Goal: Task Accomplishment & Management: Use online tool/utility

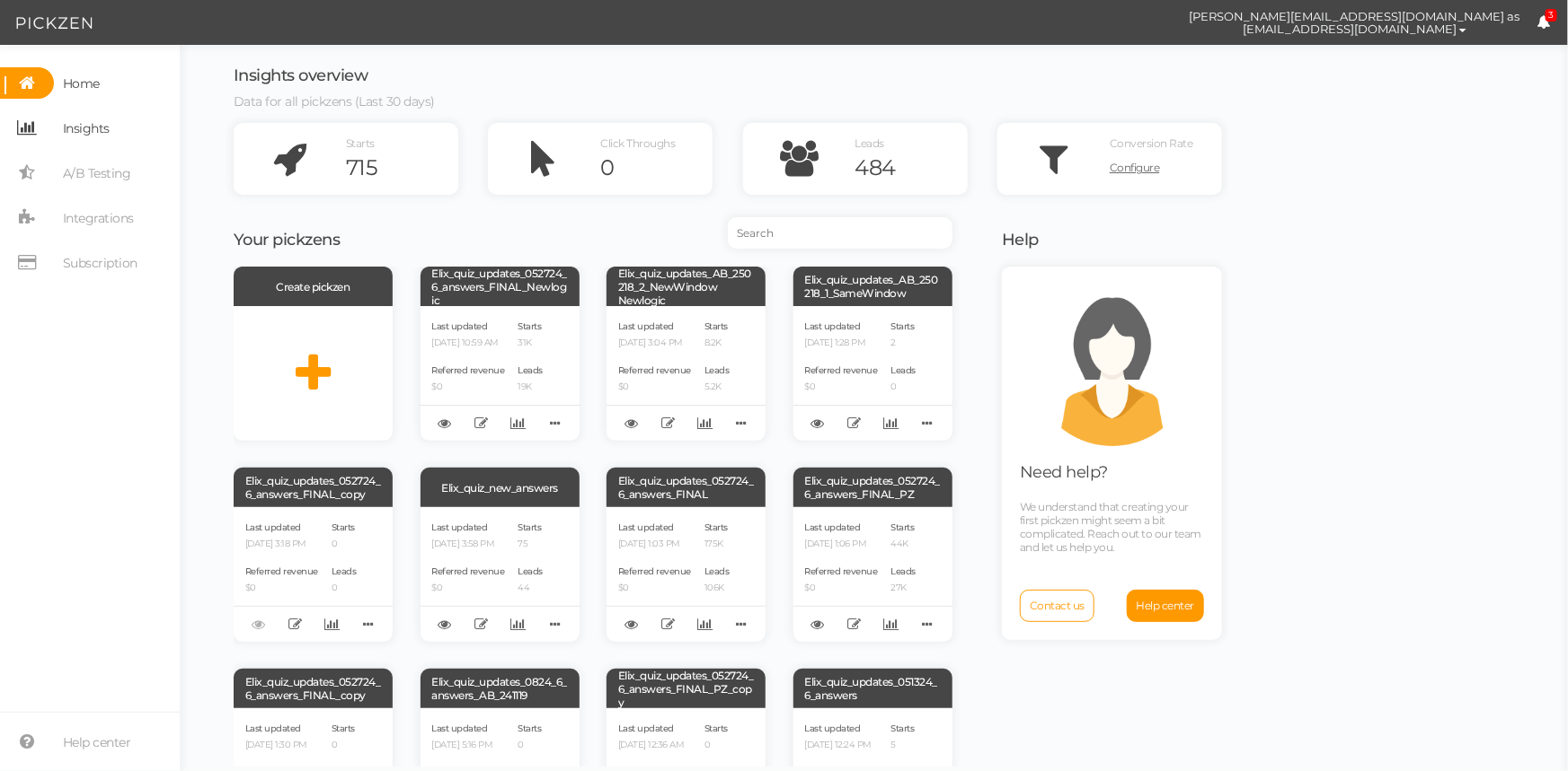
click at [96, 130] on span "Insights" at bounding box center [86, 129] width 47 height 29
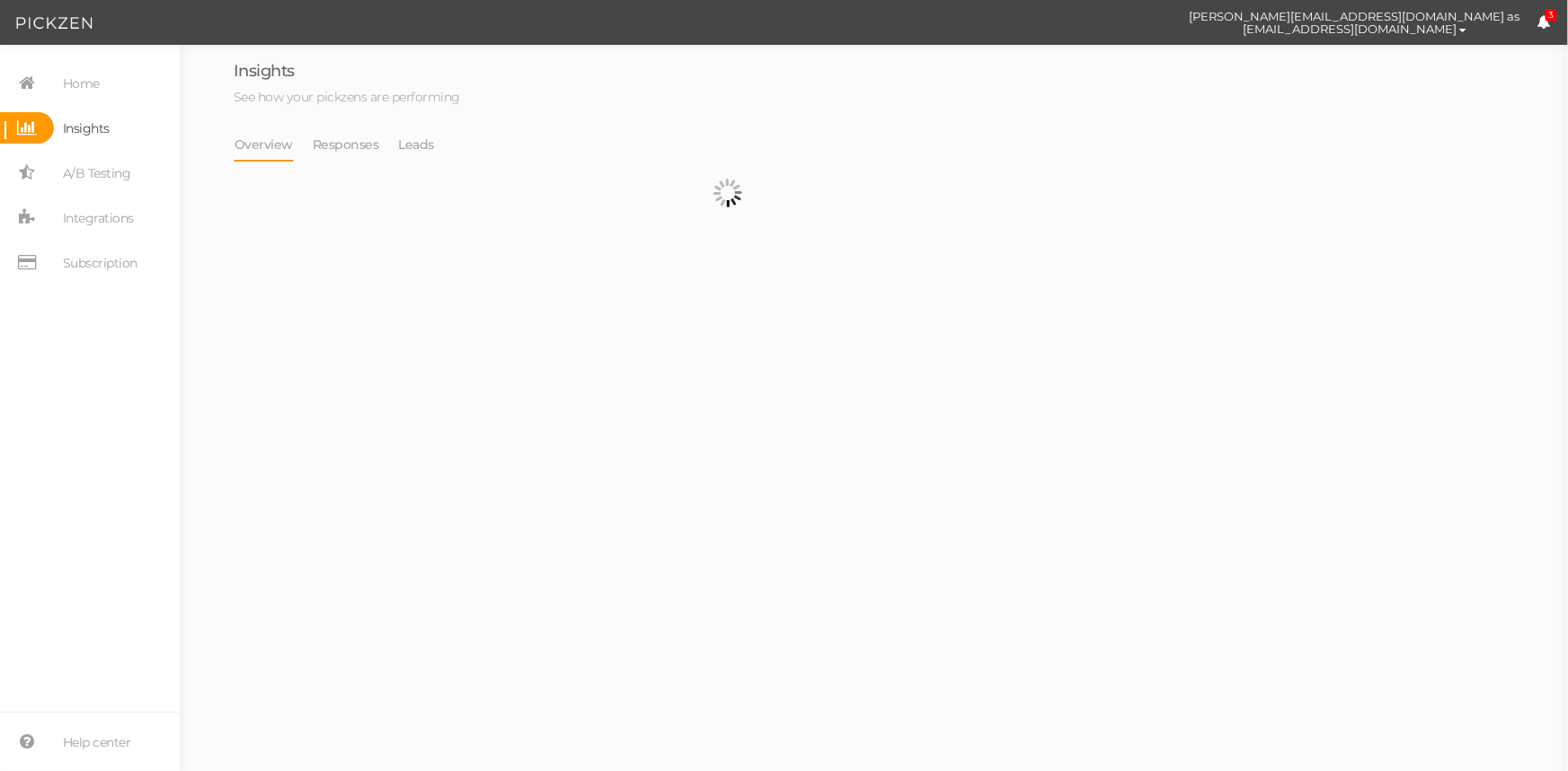
select select "13533"
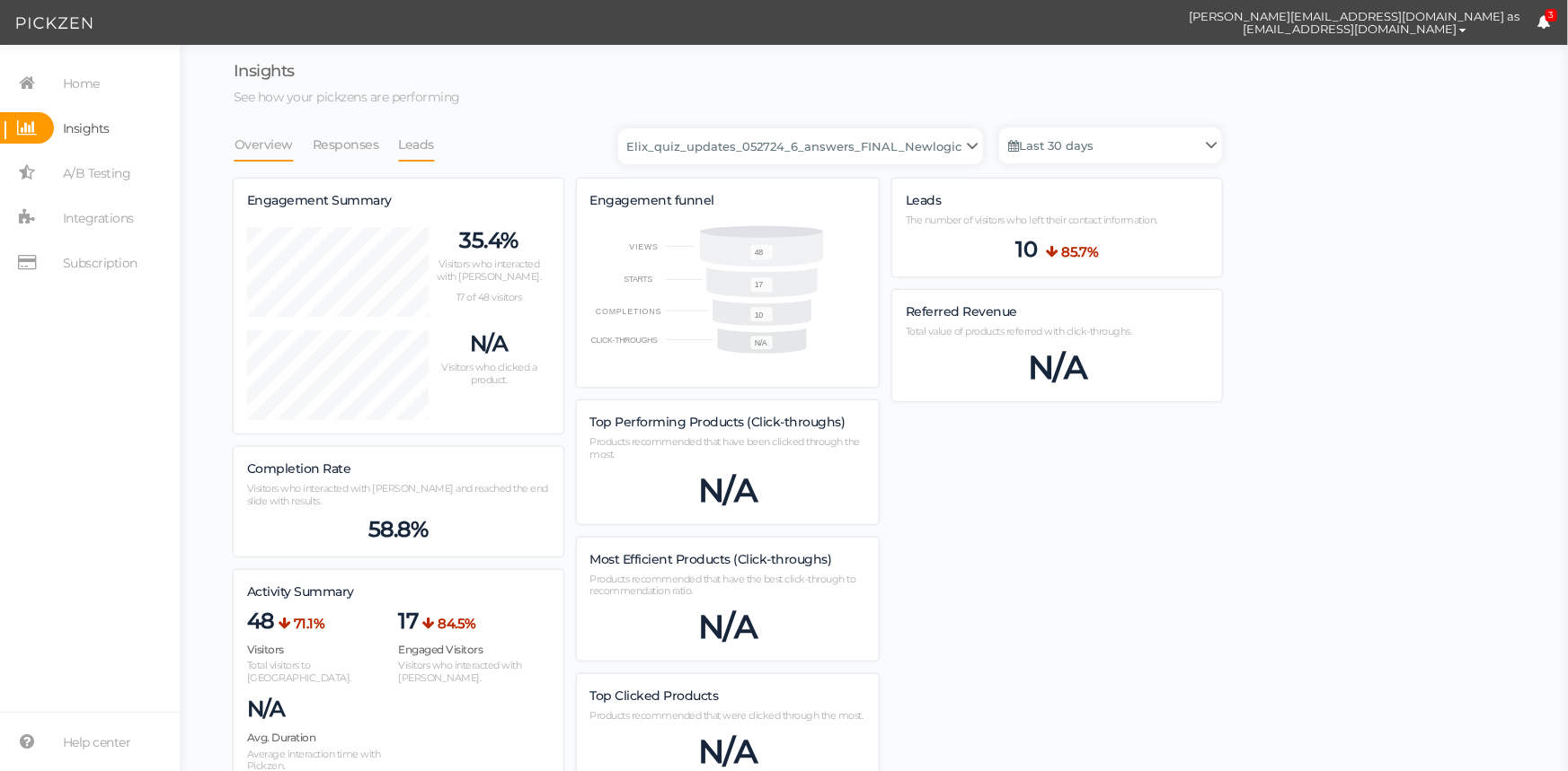
scroll to position [1106, 988]
click at [422, 149] on link "Leads" at bounding box center [417, 144] width 38 height 34
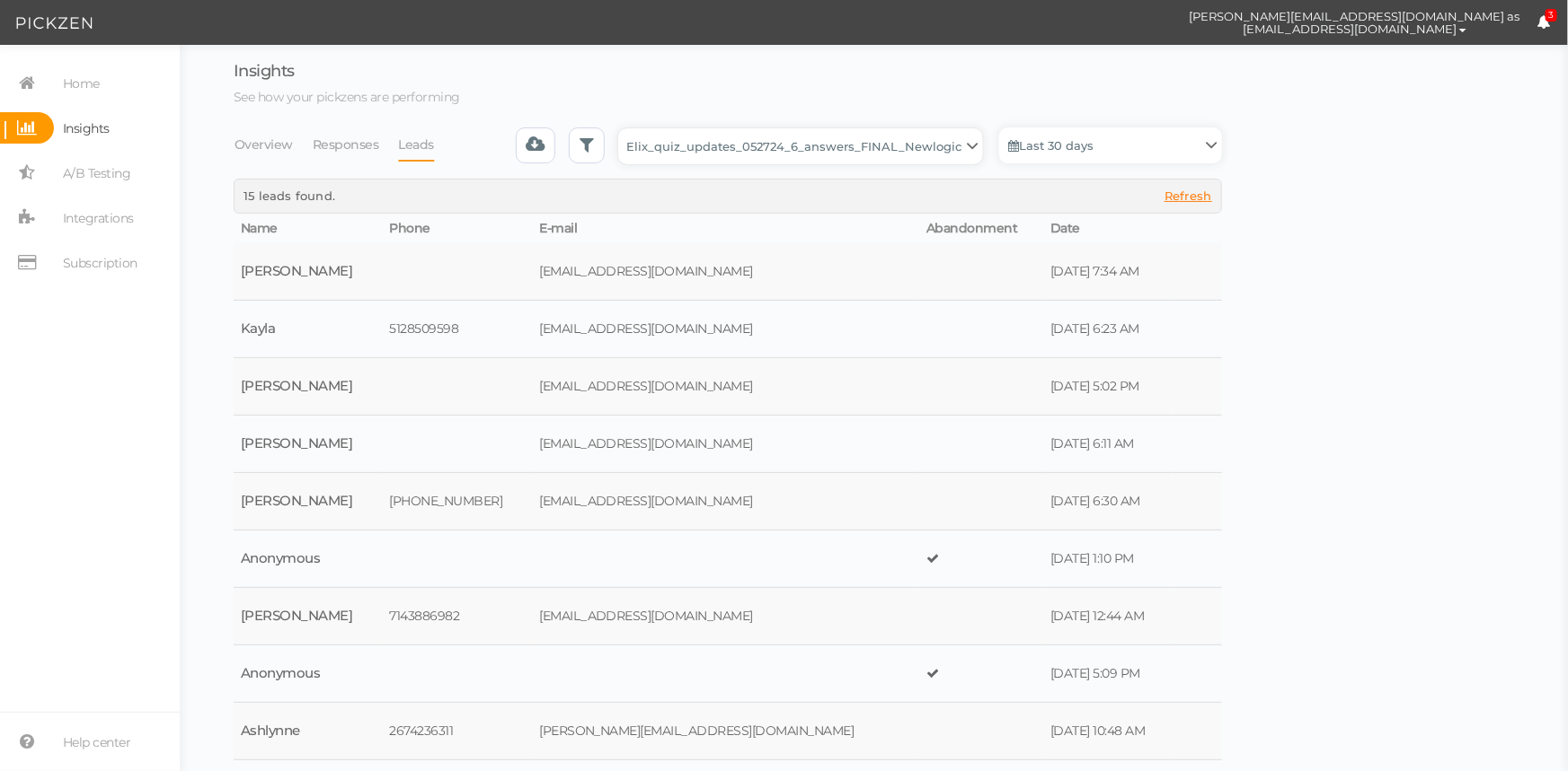
click at [801, 156] on select "Backup_2020010 backup_20200106 Elix Quiz PopUp Elix_quiz Elix_quiz [OLD] Elix_q…" at bounding box center [800, 146] width 364 height 36
select select "4896"
click at [623, 129] on select "Backup_2020010 backup_20200106 Elix Quiz PopUp Elix_quiz Elix_quiz [OLD] Elix_q…" at bounding box center [800, 146] width 364 height 36
select select "4896"
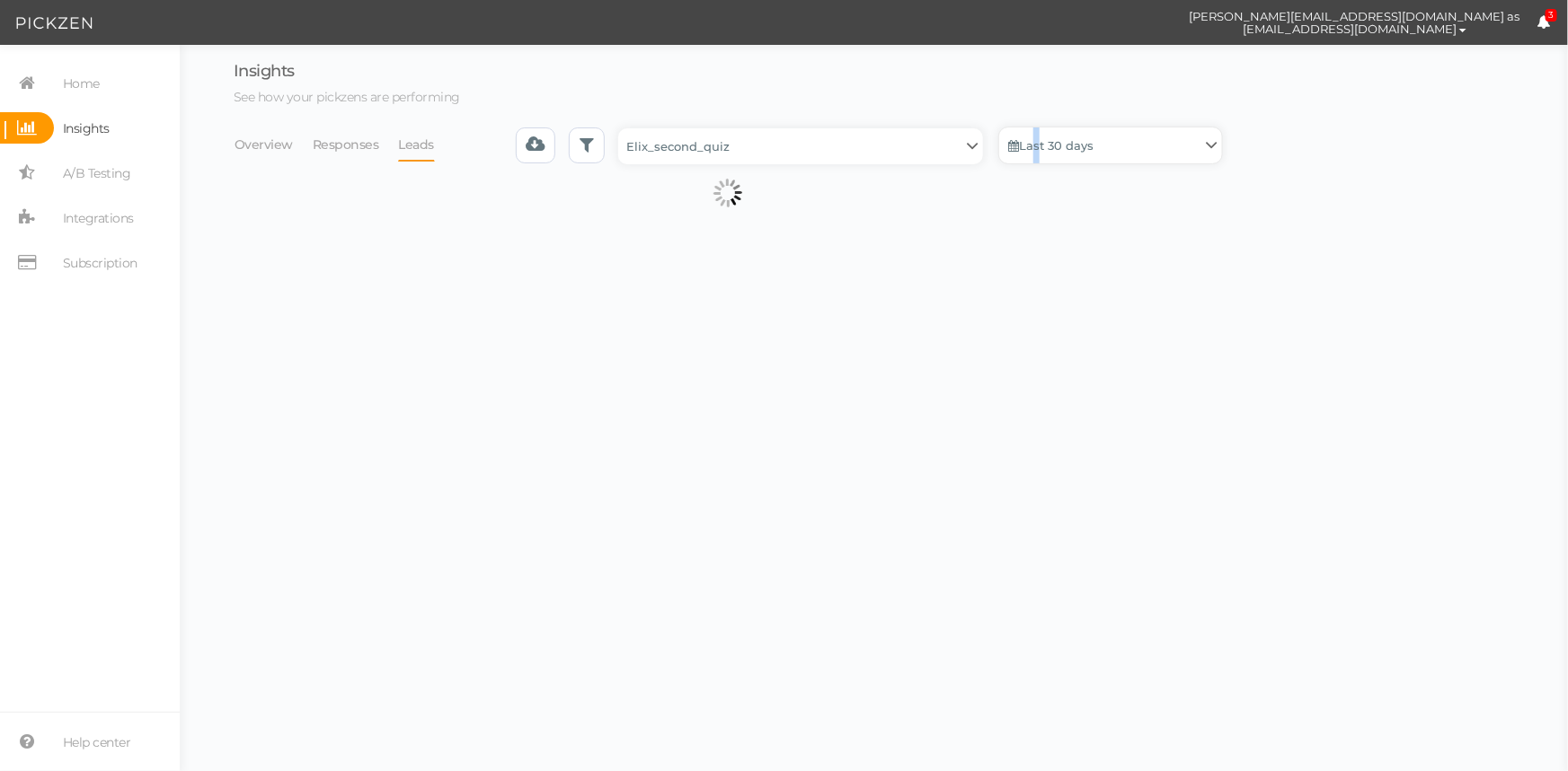
click at [1033, 144] on link "Last 30 days" at bounding box center [1111, 145] width 223 height 36
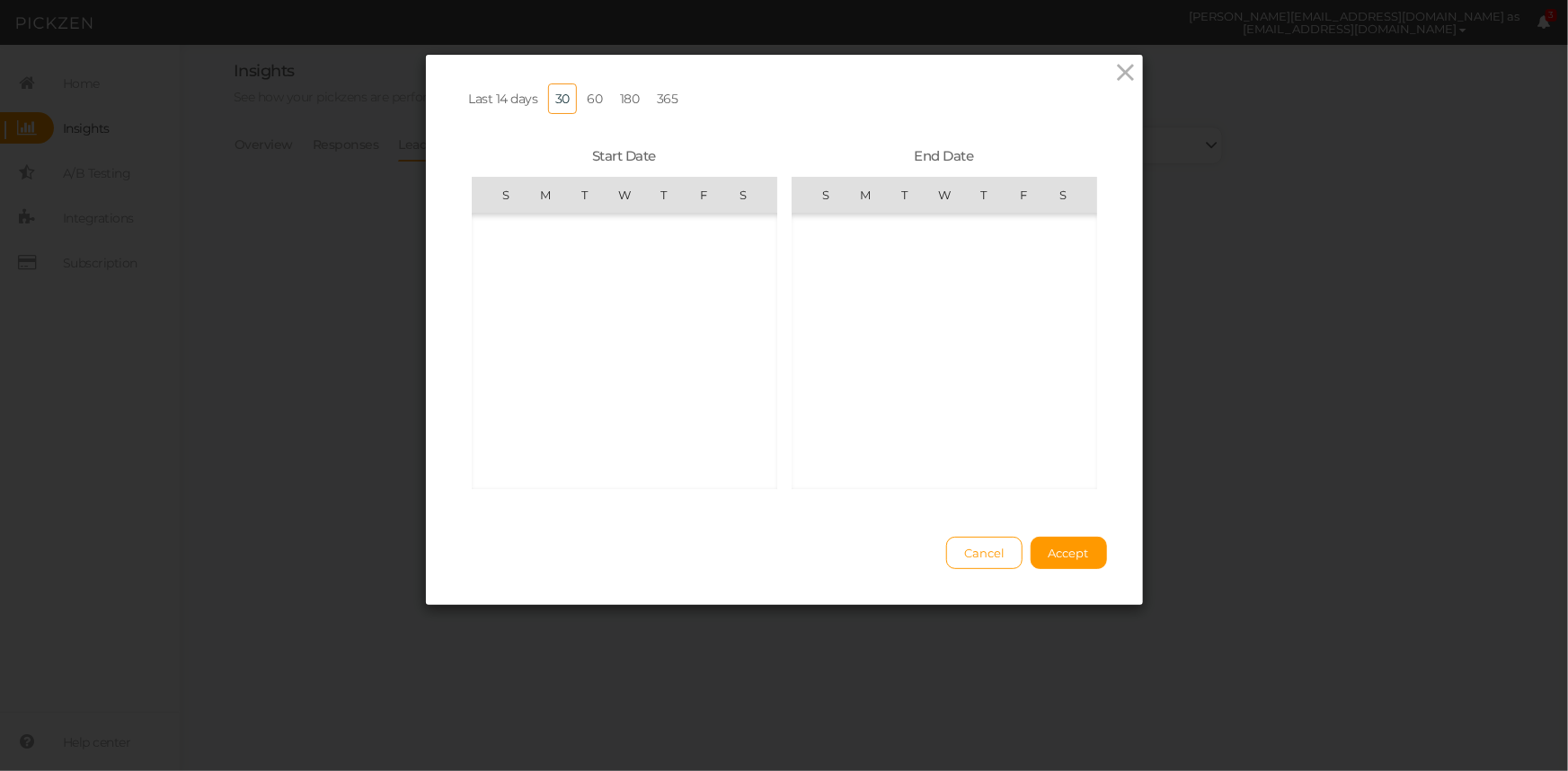
scroll to position [415933, 0]
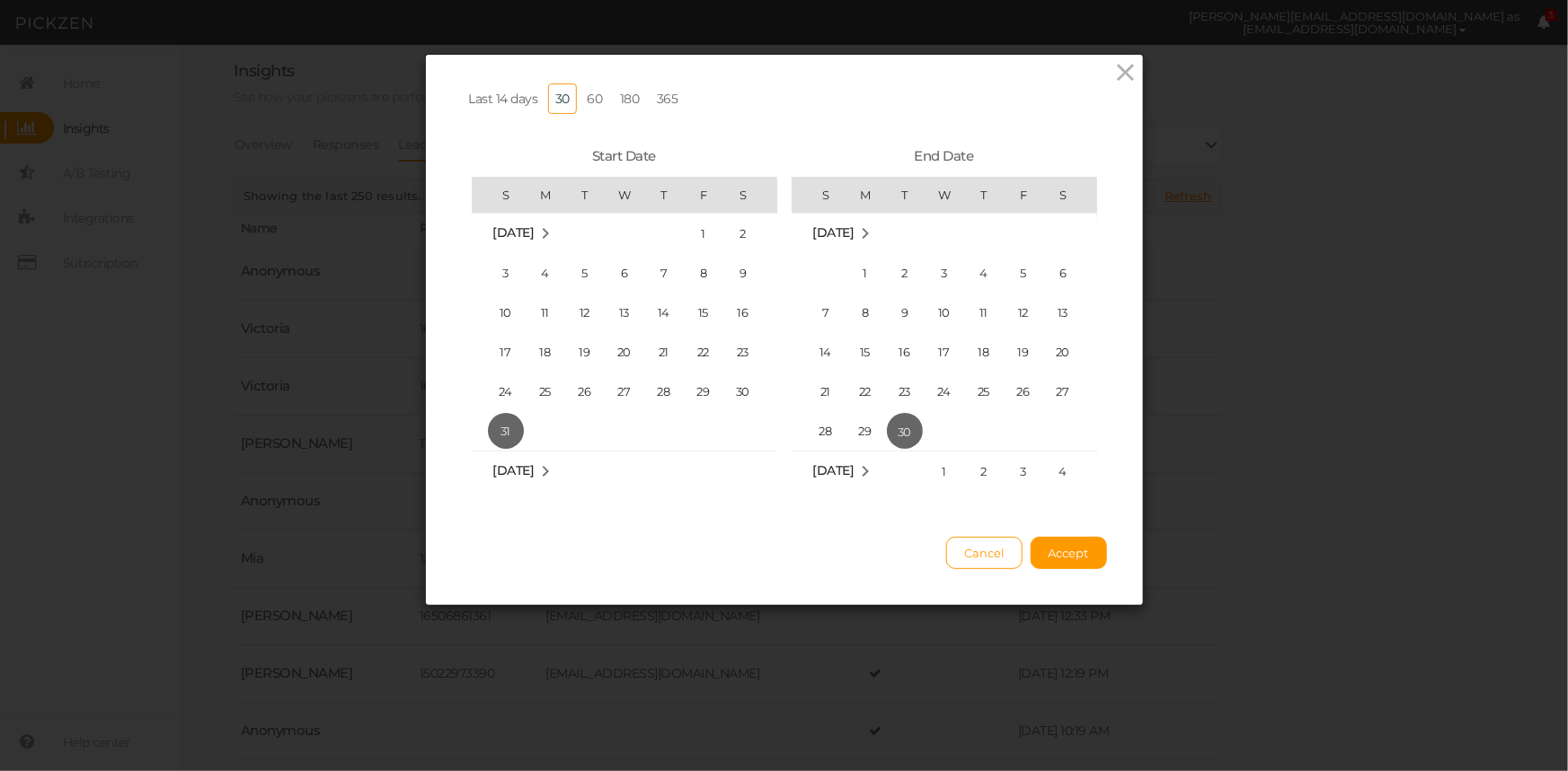
click at [521, 465] on span "[DATE]" at bounding box center [514, 470] width 42 height 16
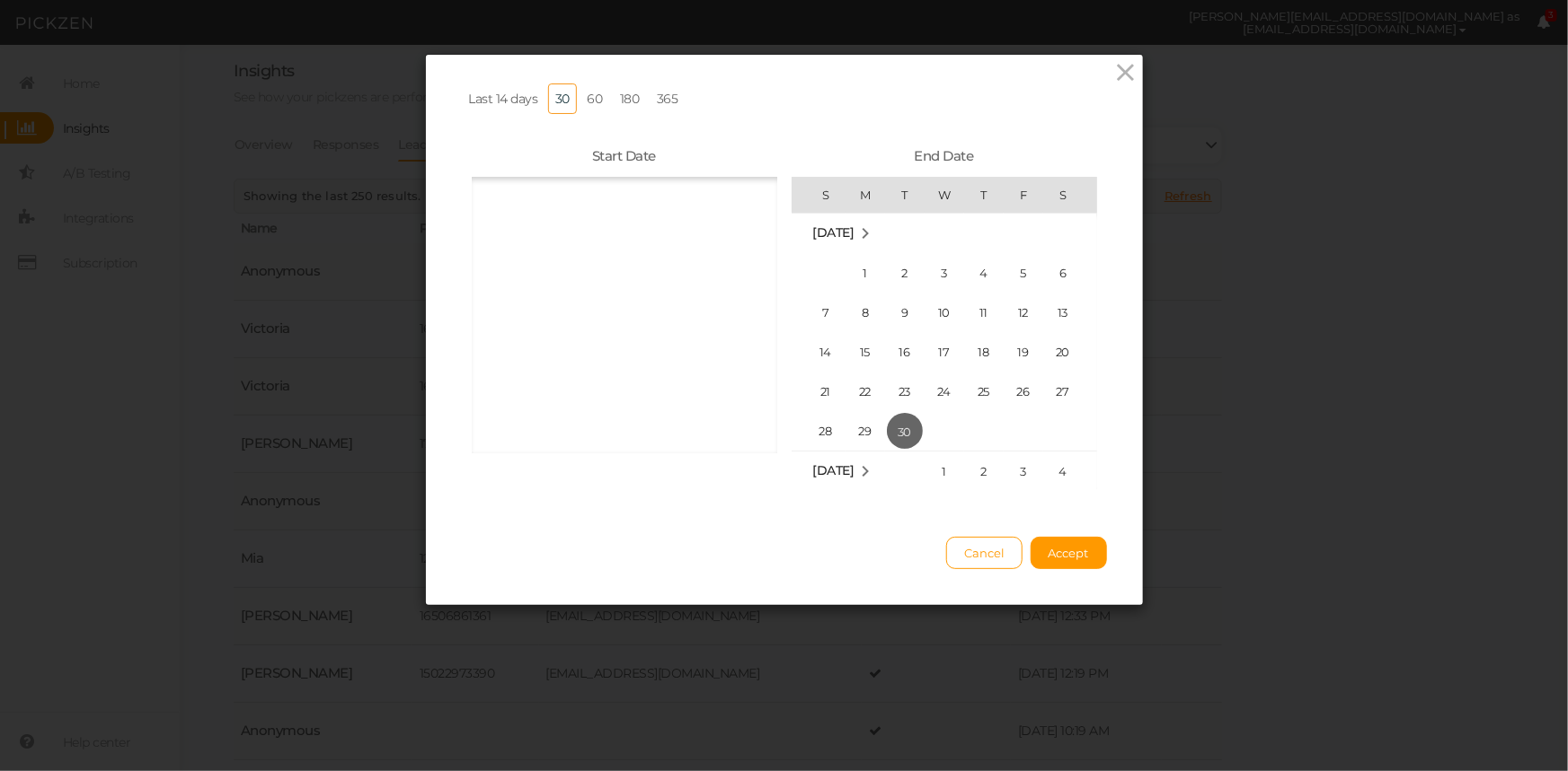
scroll to position [11457, 0]
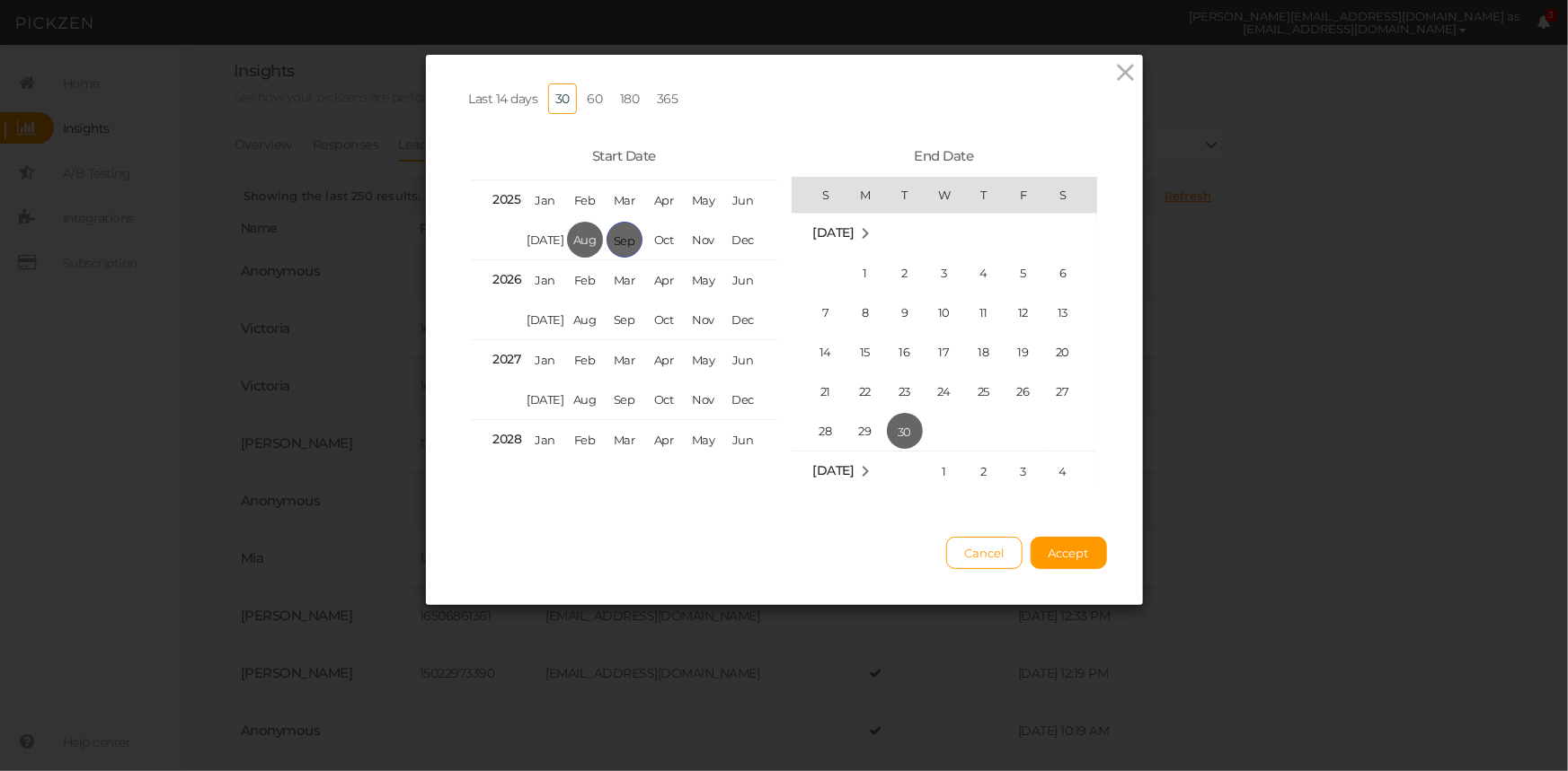
click at [621, 234] on span "Sep" at bounding box center [624, 239] width 36 height 36
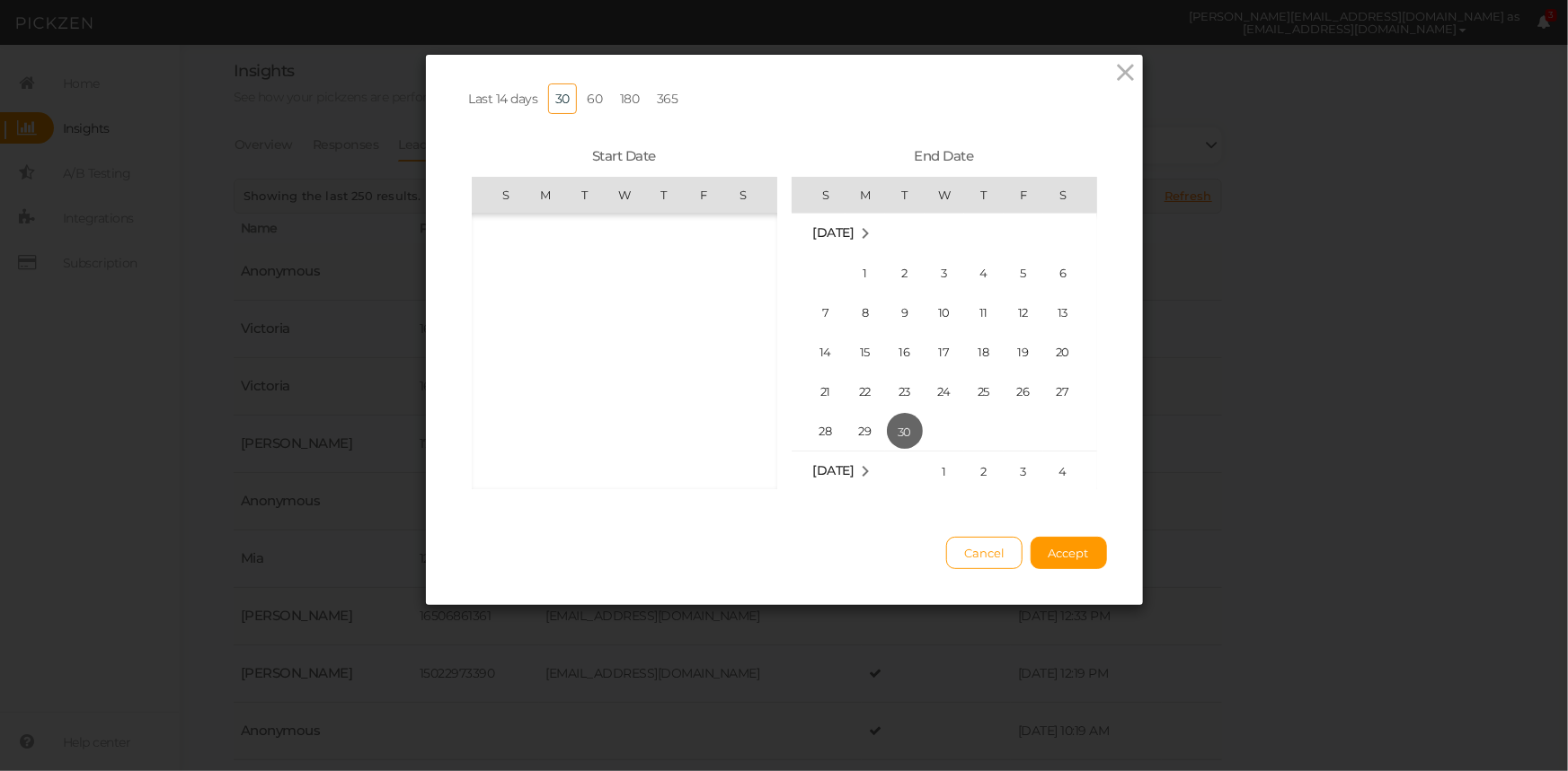
scroll to position [415933, 0]
click at [527, 308] on span "8" at bounding box center [545, 312] width 36 height 36
click at [818, 428] on span "28" at bounding box center [825, 430] width 36 height 36
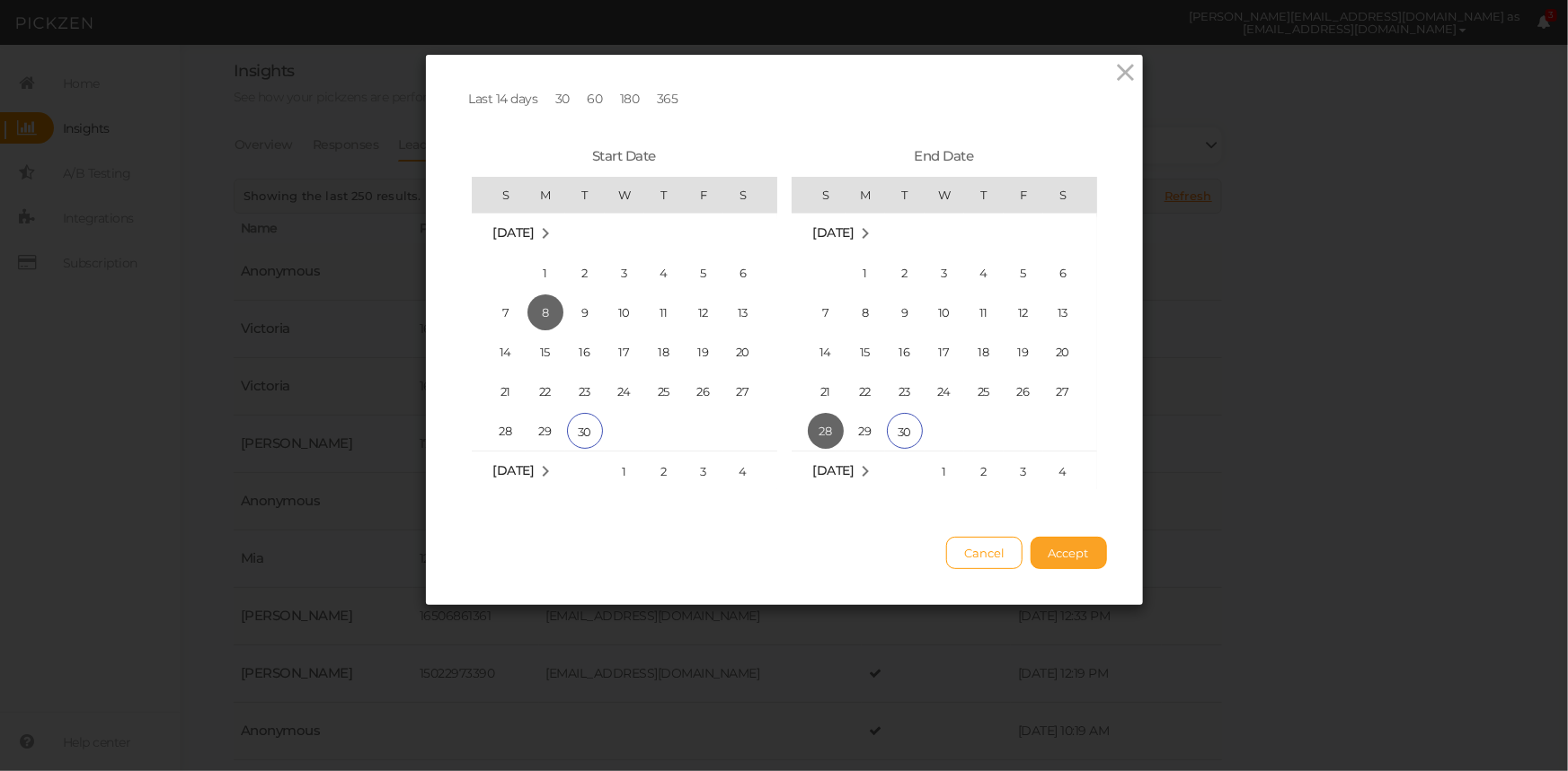
click at [1052, 560] on span "Accept" at bounding box center [1069, 553] width 41 height 15
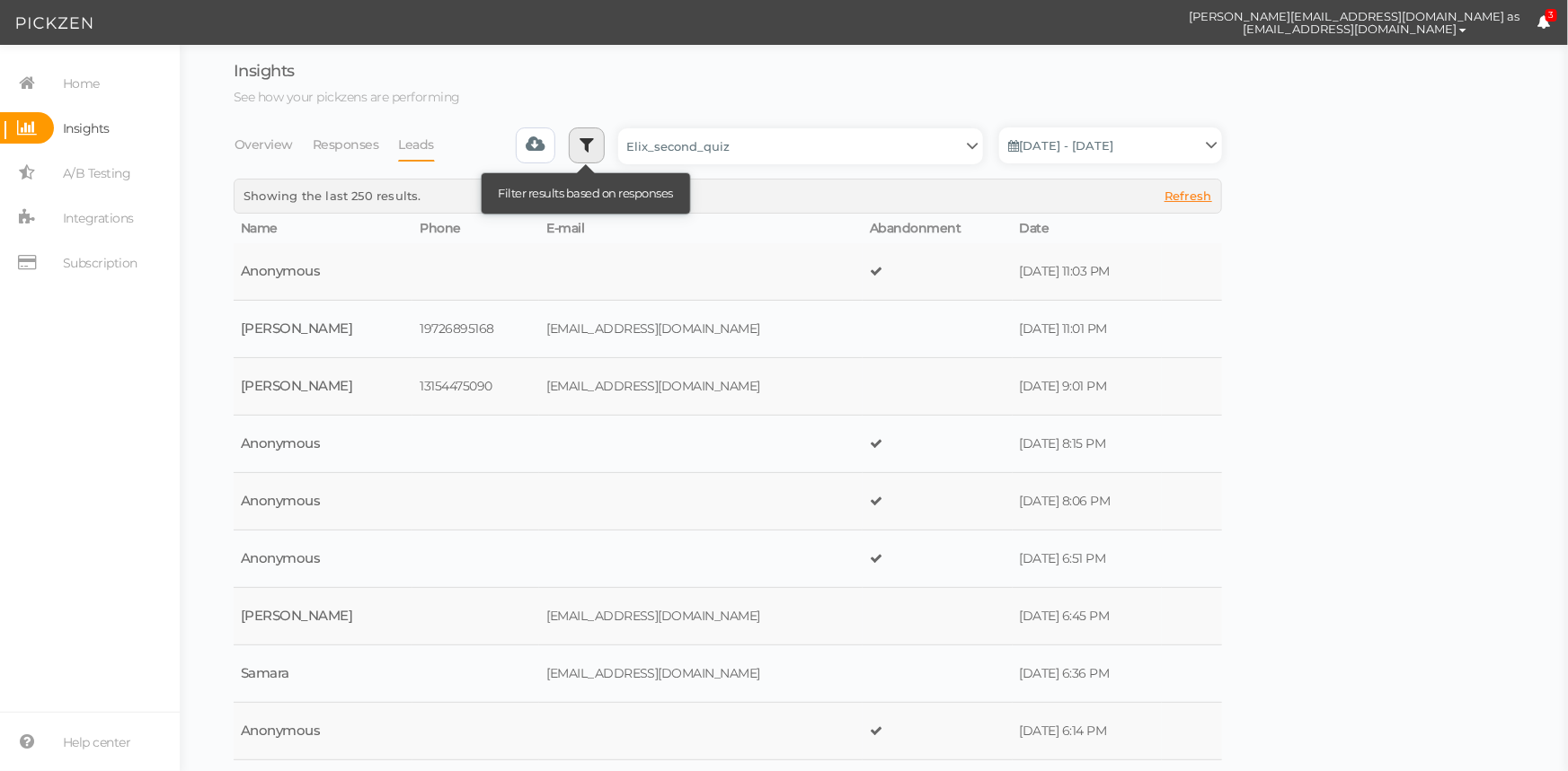
click at [594, 144] on icon at bounding box center [586, 144] width 15 height 18
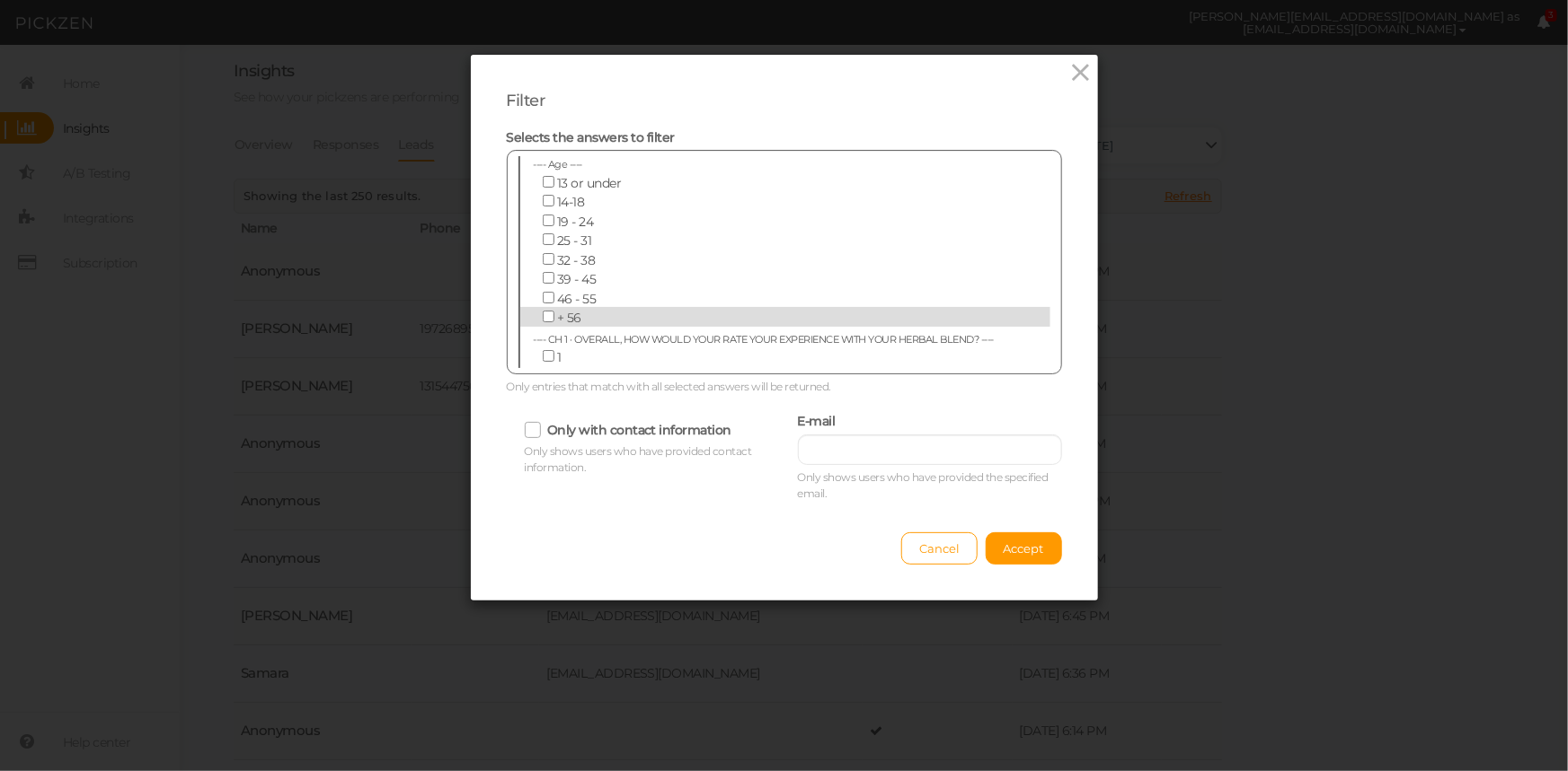
scroll to position [6222, 0]
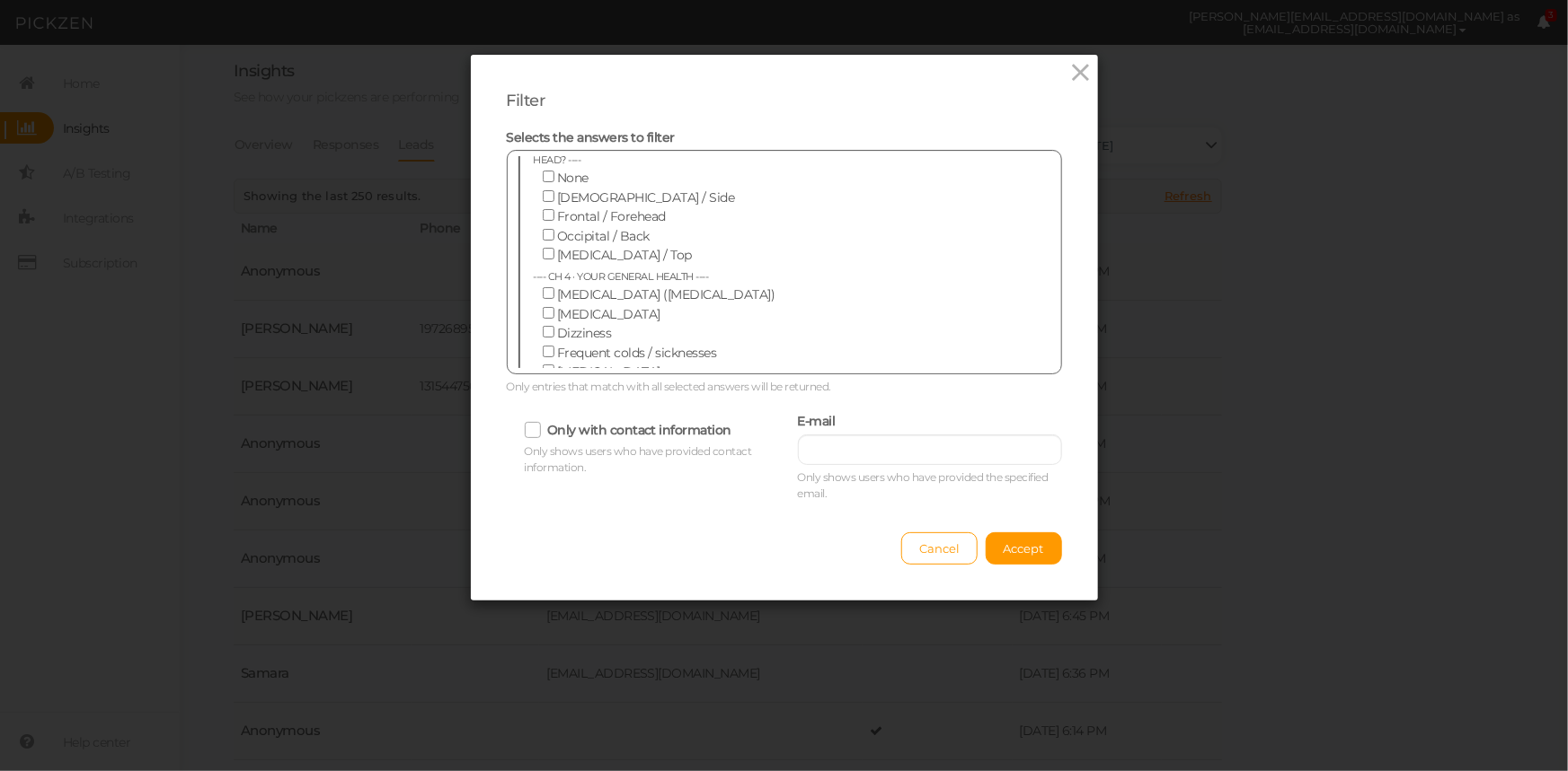
click at [543, 424] on input "I have trouble falling asleep" at bounding box center [549, 430] width 12 height 12
checkbox input "true"
click at [544, 443] on input "I have trouble staying asleep" at bounding box center [549, 448] width 12 height 12
checkbox input "true"
click at [543, 462] on input "I don't get enough" at bounding box center [549, 468] width 12 height 12
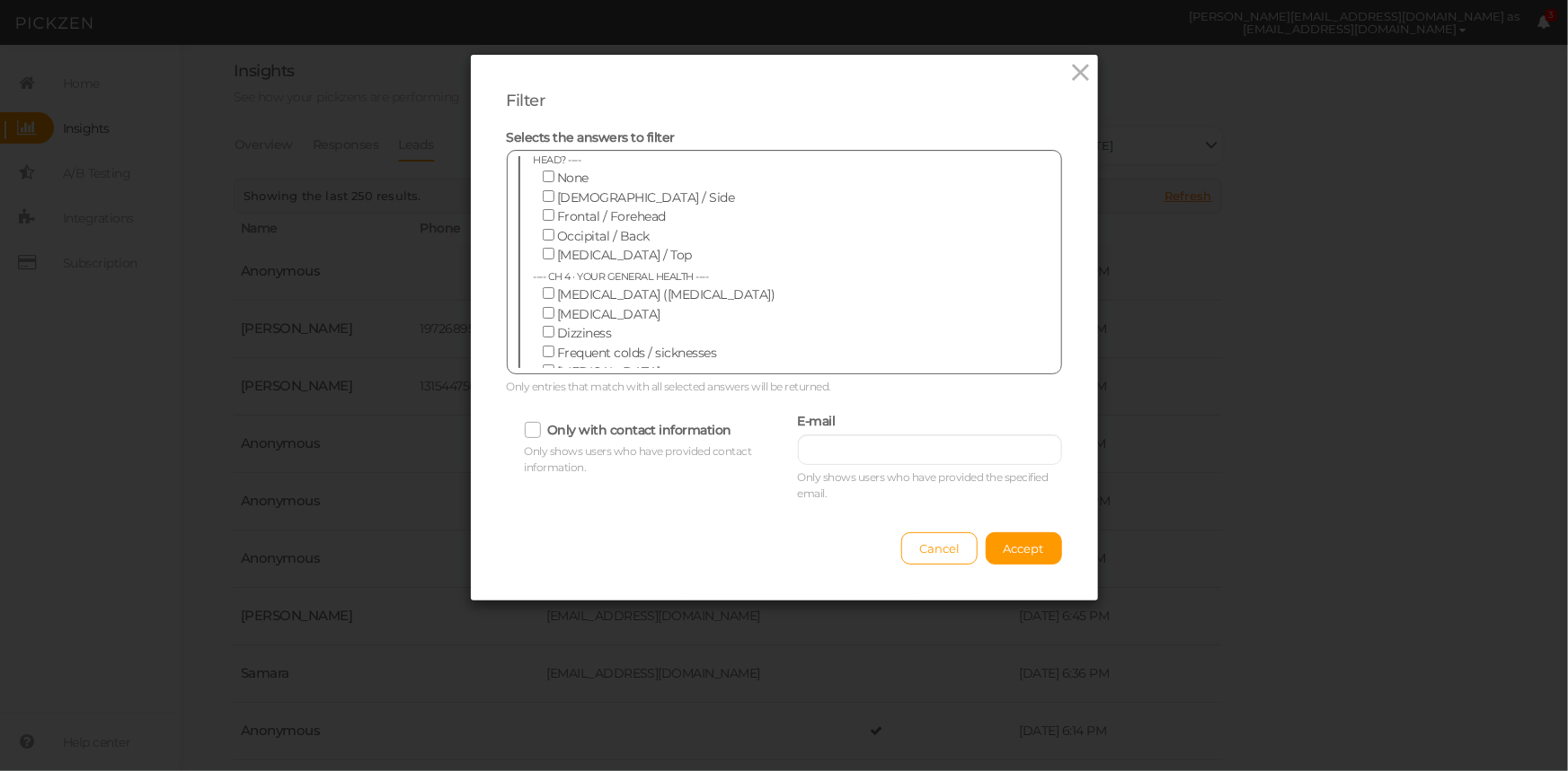
checkbox input "true"
click at [1009, 553] on span "Accept" at bounding box center [1023, 548] width 41 height 15
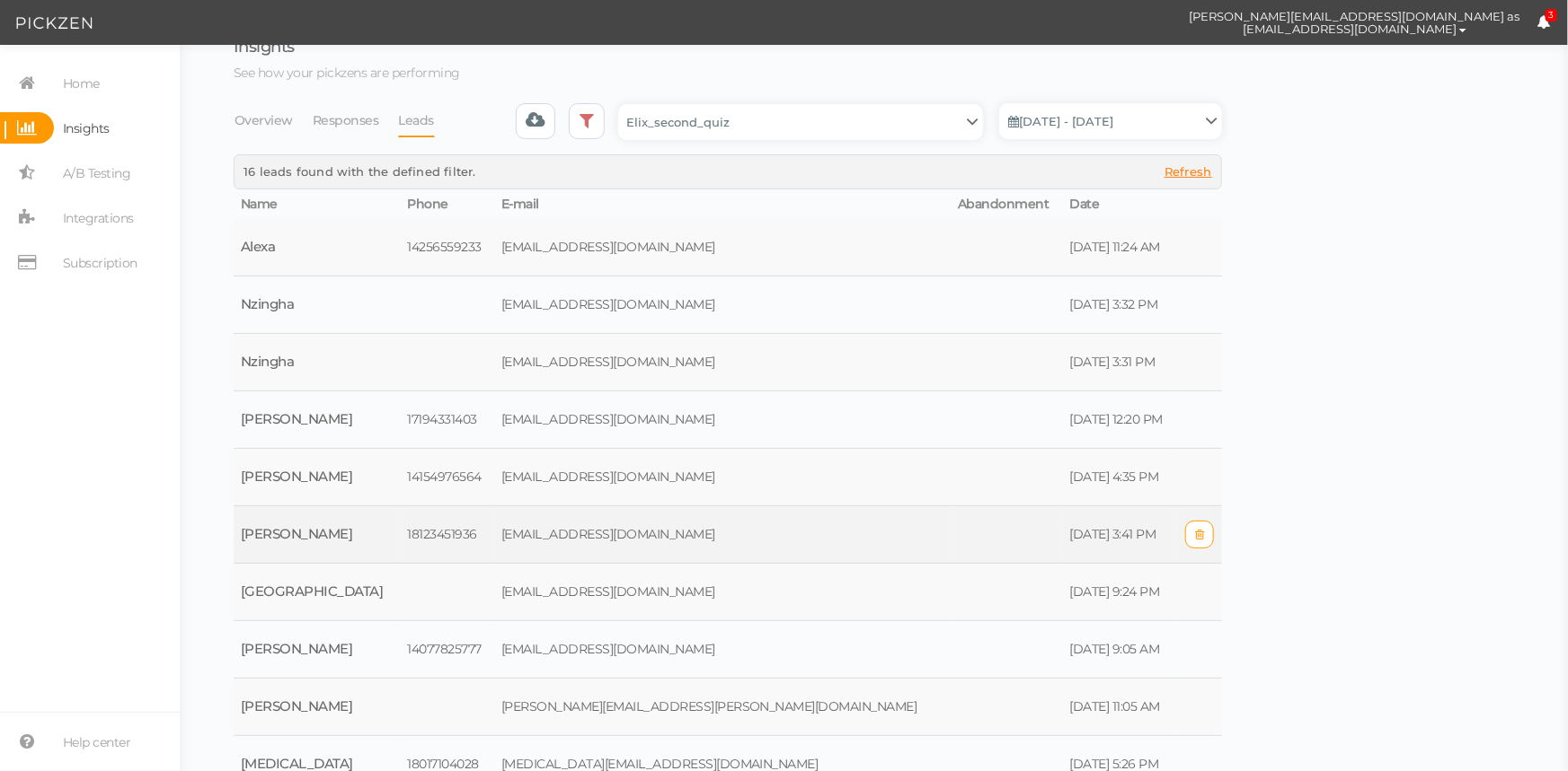
scroll to position [0, 0]
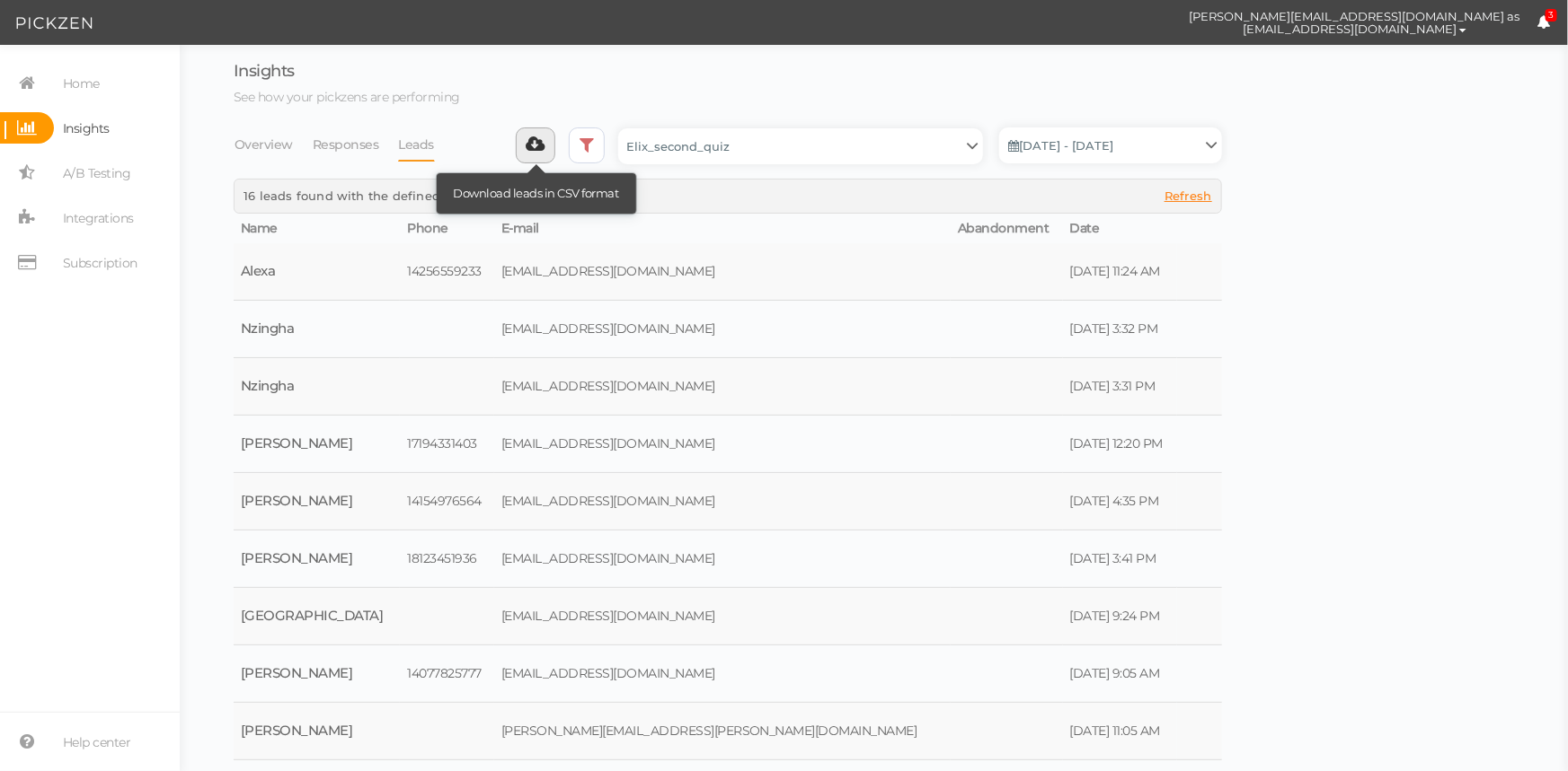
click at [539, 143] on icon at bounding box center [535, 144] width 18 height 18
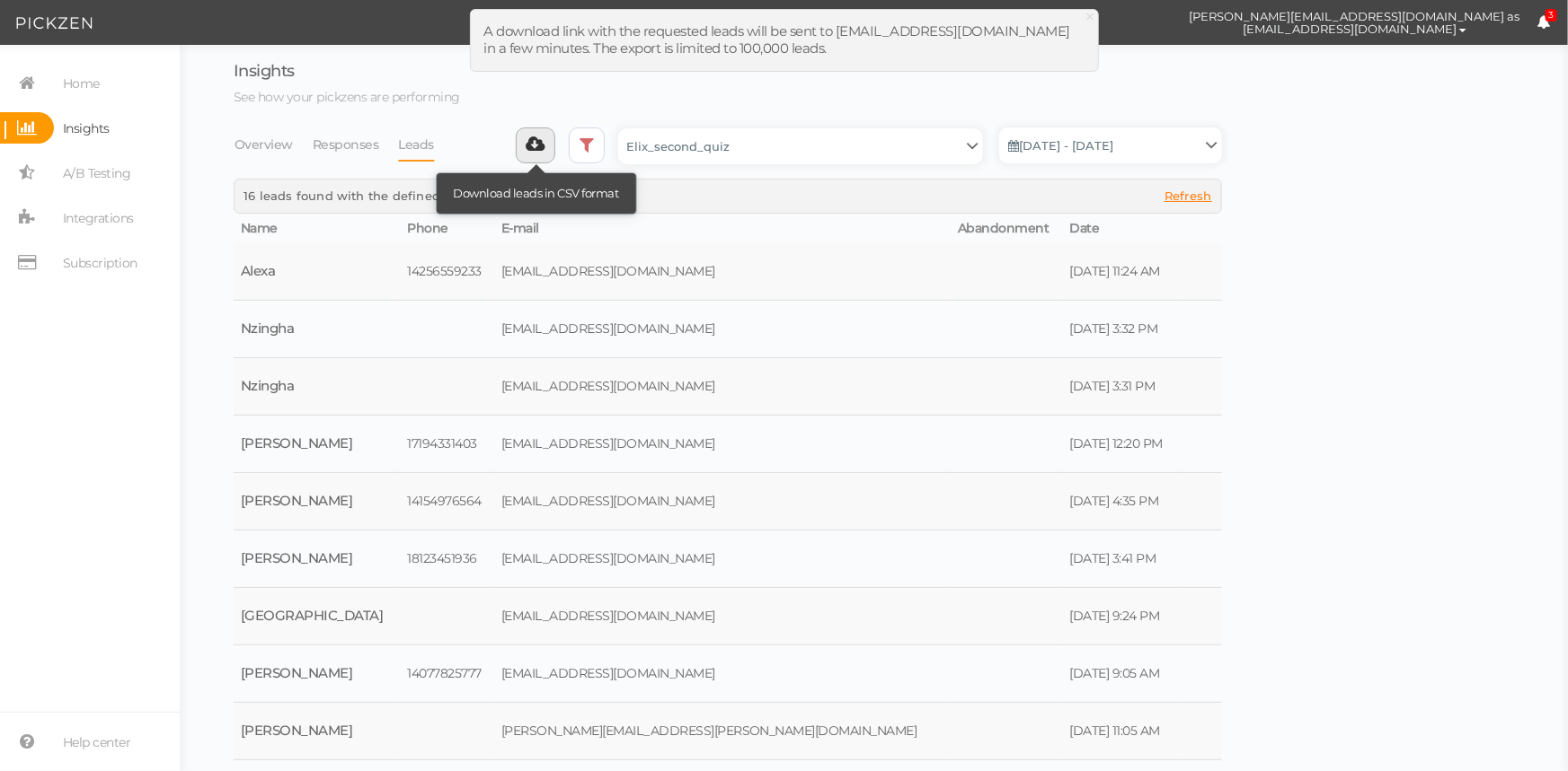
click at [543, 148] on icon at bounding box center [535, 144] width 18 height 18
click at [536, 144] on icon at bounding box center [535, 144] width 18 height 18
click at [592, 143] on icon at bounding box center [586, 144] width 15 height 18
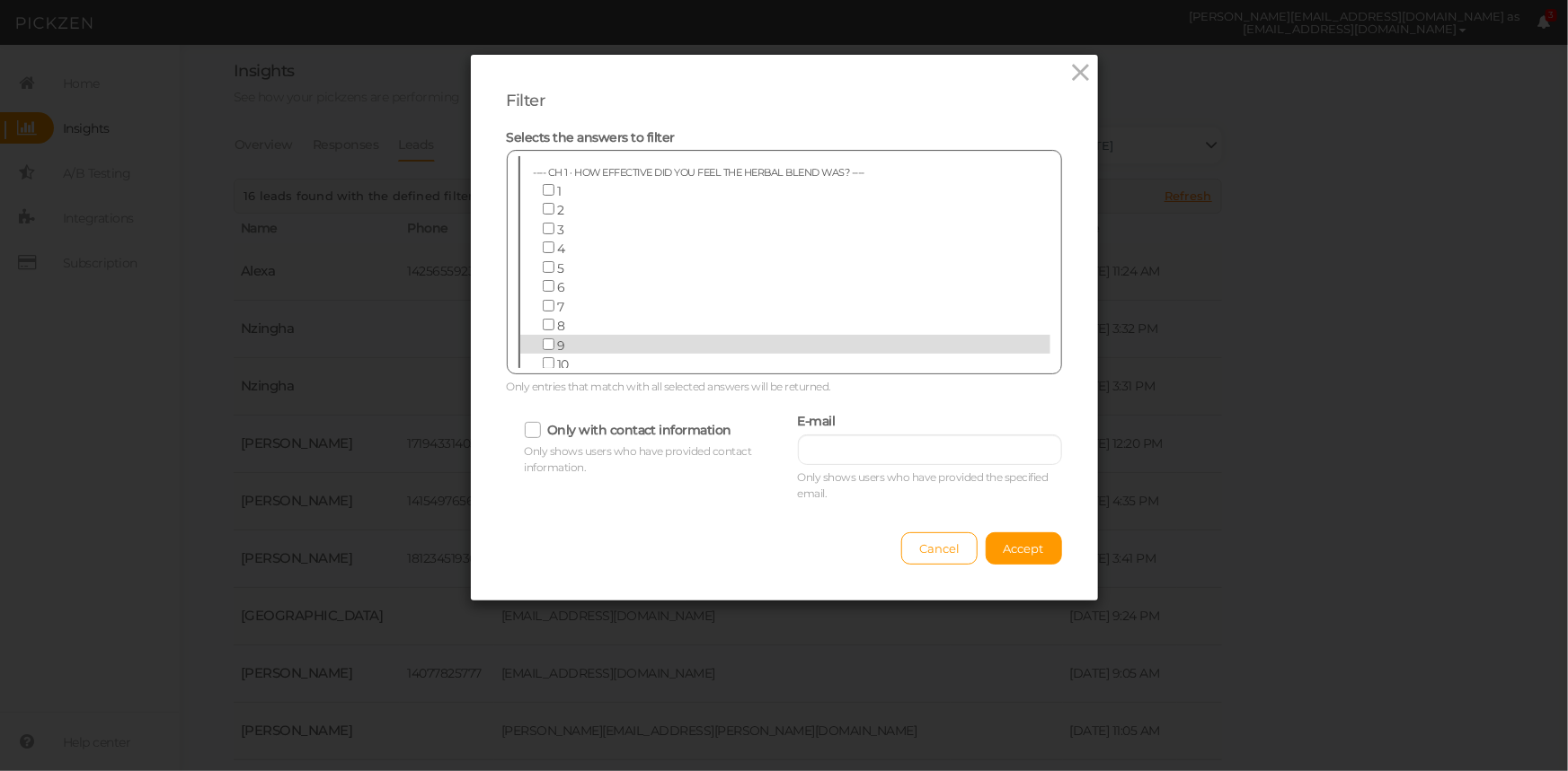
scroll to position [408, 0]
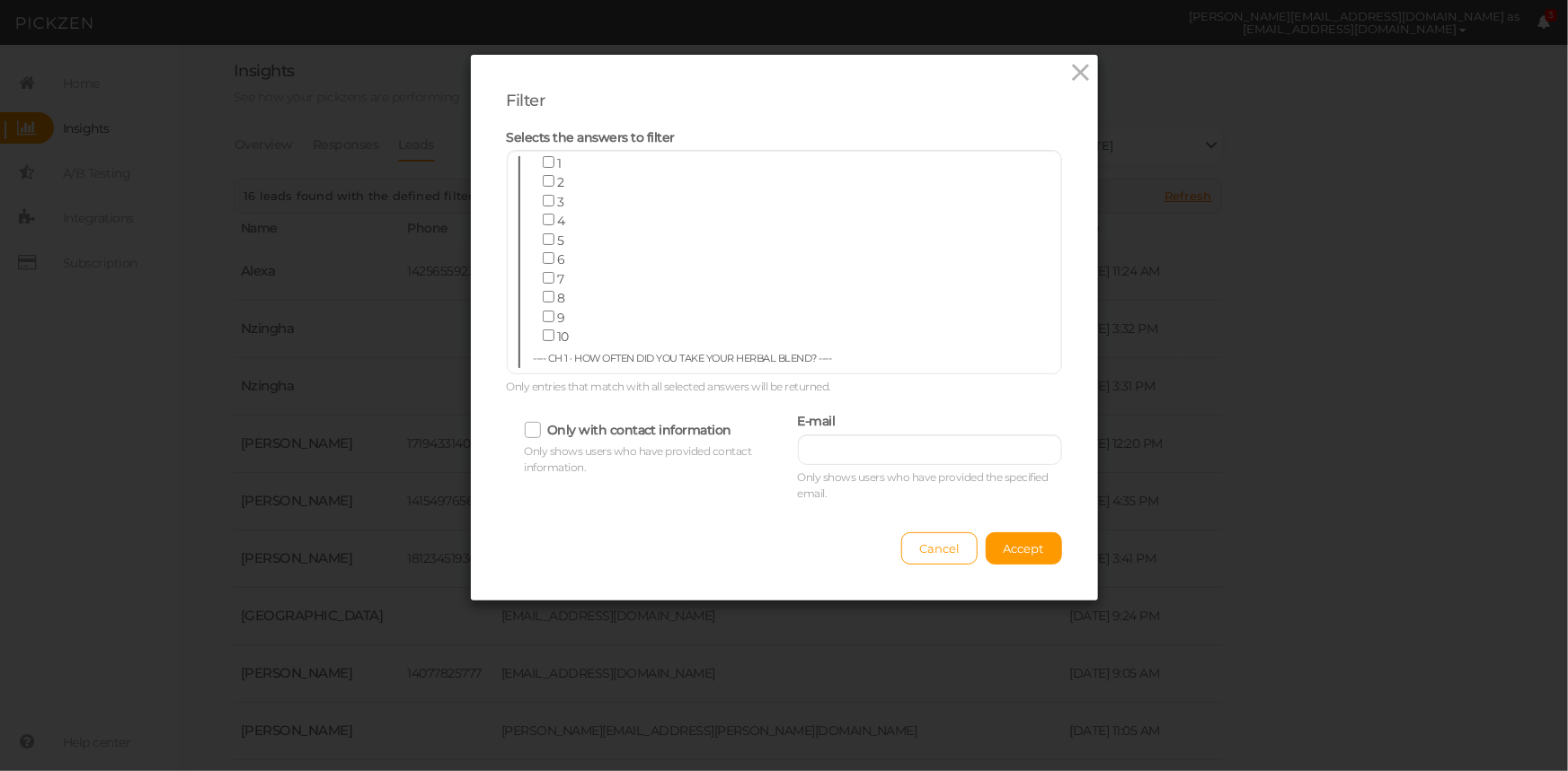
click at [1065, 382] on div "Selects the answers to filter ---- Age ---- [DEMOGRAPHIC_DATA] or under 14-18 1…" at bounding box center [784, 262] width 582 height 266
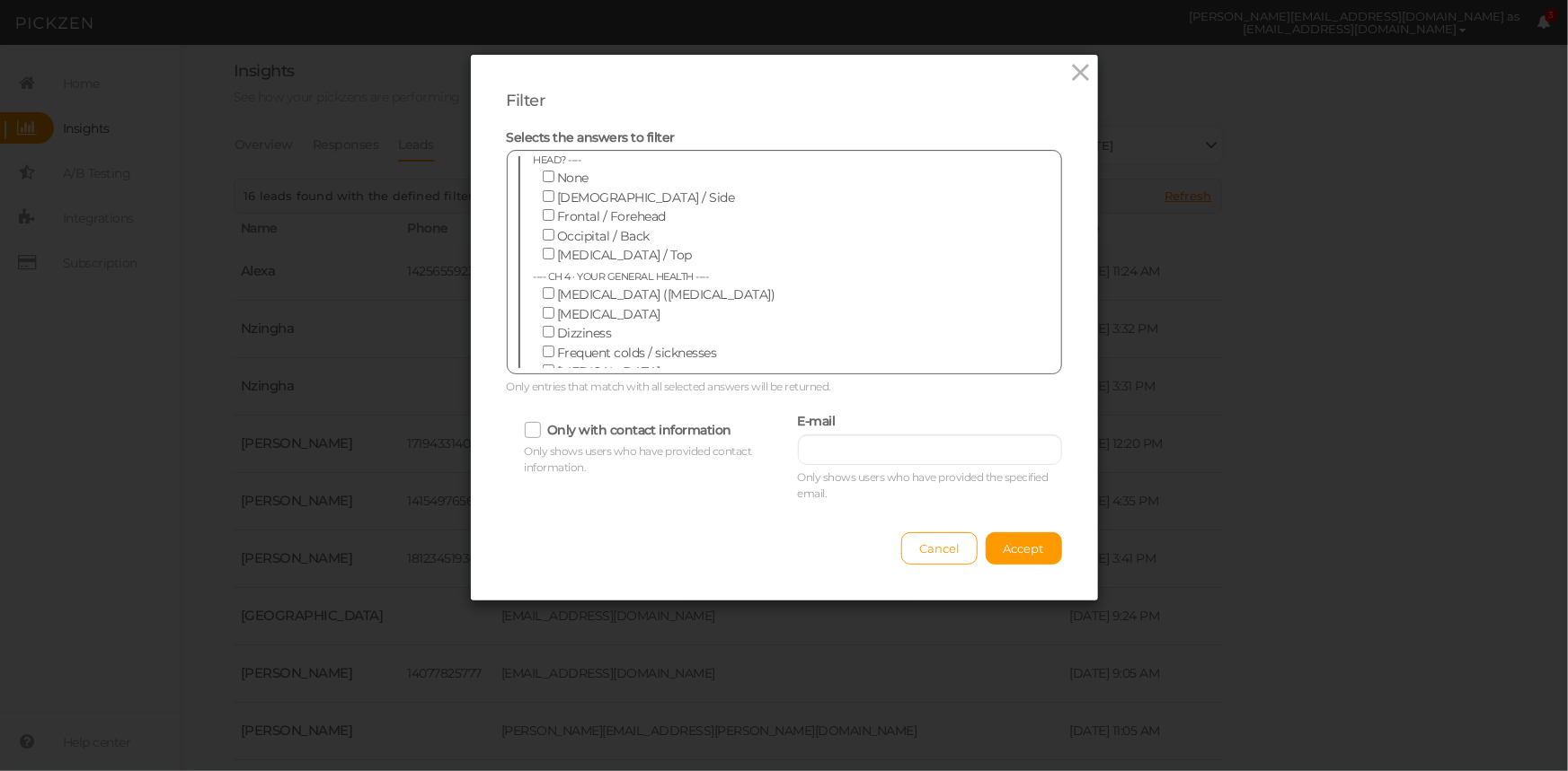
drag, startPoint x: 540, startPoint y: 317, endPoint x: 544, endPoint y: 302, distance: 15.5
click at [543, 462] on input "I don't get enough" at bounding box center [549, 468] width 12 height 12
checkbox input "false"
click at [546, 443] on input "I have trouble staying asleep" at bounding box center [549, 448] width 12 height 12
checkbox input "false"
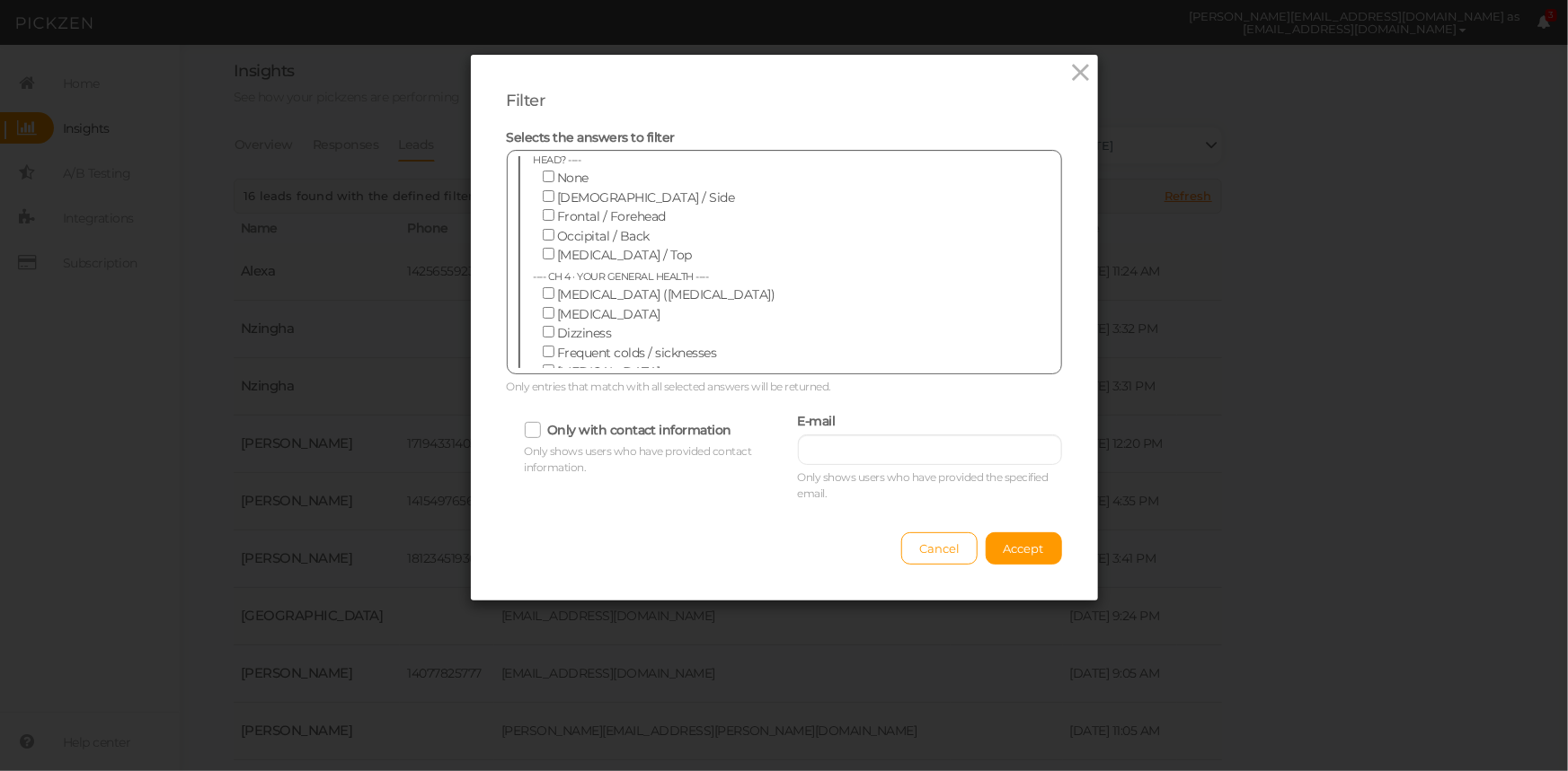
click at [543, 424] on input "I have trouble falling asleep" at bounding box center [549, 430] width 12 height 12
checkbox input "false"
click at [634, 403] on span "I feel burnt out" at bounding box center [600, 411] width 86 height 16
click at [554, 404] on input "I feel burnt out" at bounding box center [549, 410] width 12 height 12
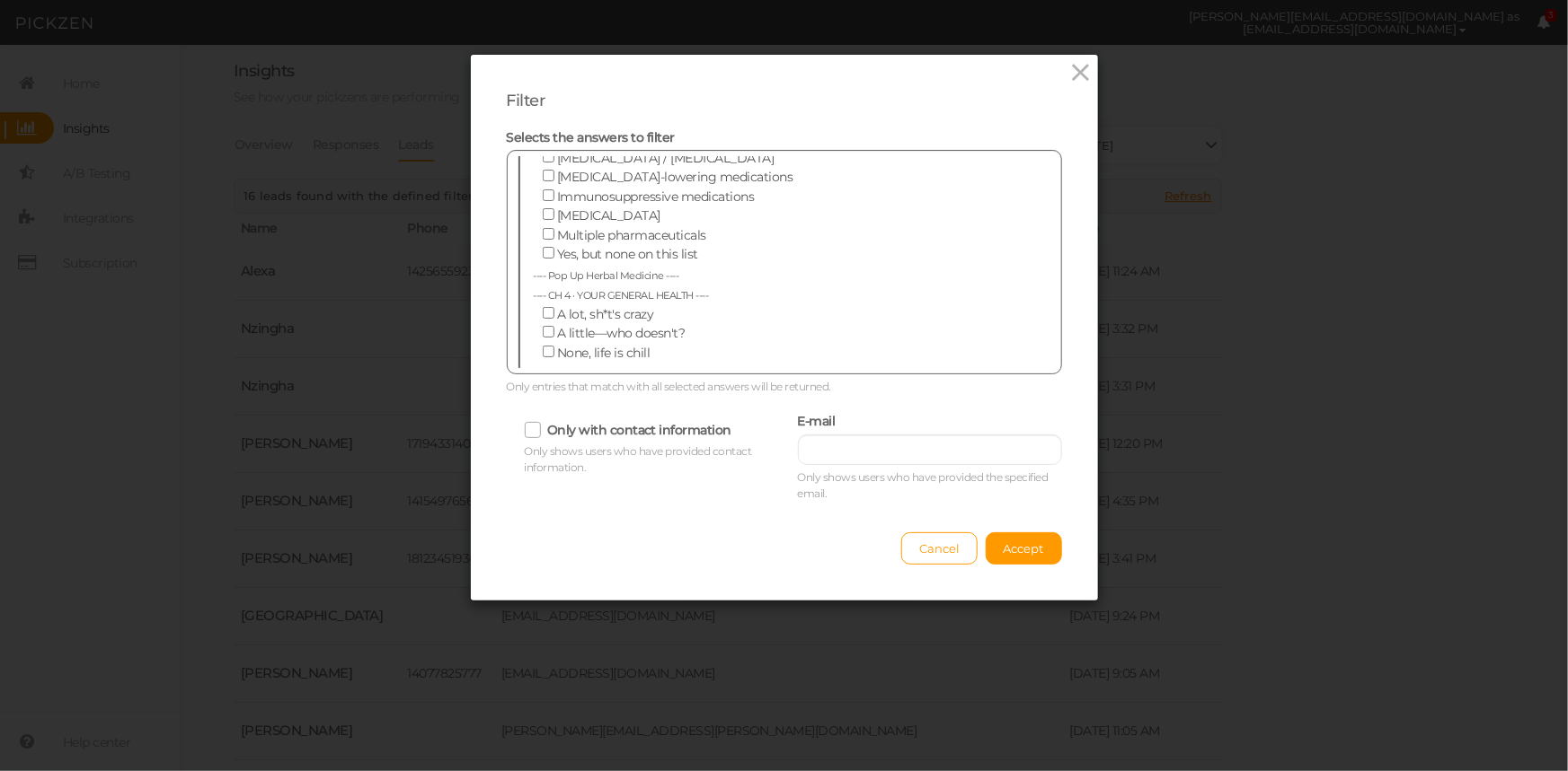
checkbox input "true"
click at [597, 385] on span "Causes fatigue" at bounding box center [600, 392] width 86 height 16
click at [554, 386] on input "Causes fatigue" at bounding box center [549, 391] width 12 height 12
checkbox input "true"
click at [558, 439] on label "Pumps me up to work harder" at bounding box center [772, 448] width 477 height 19
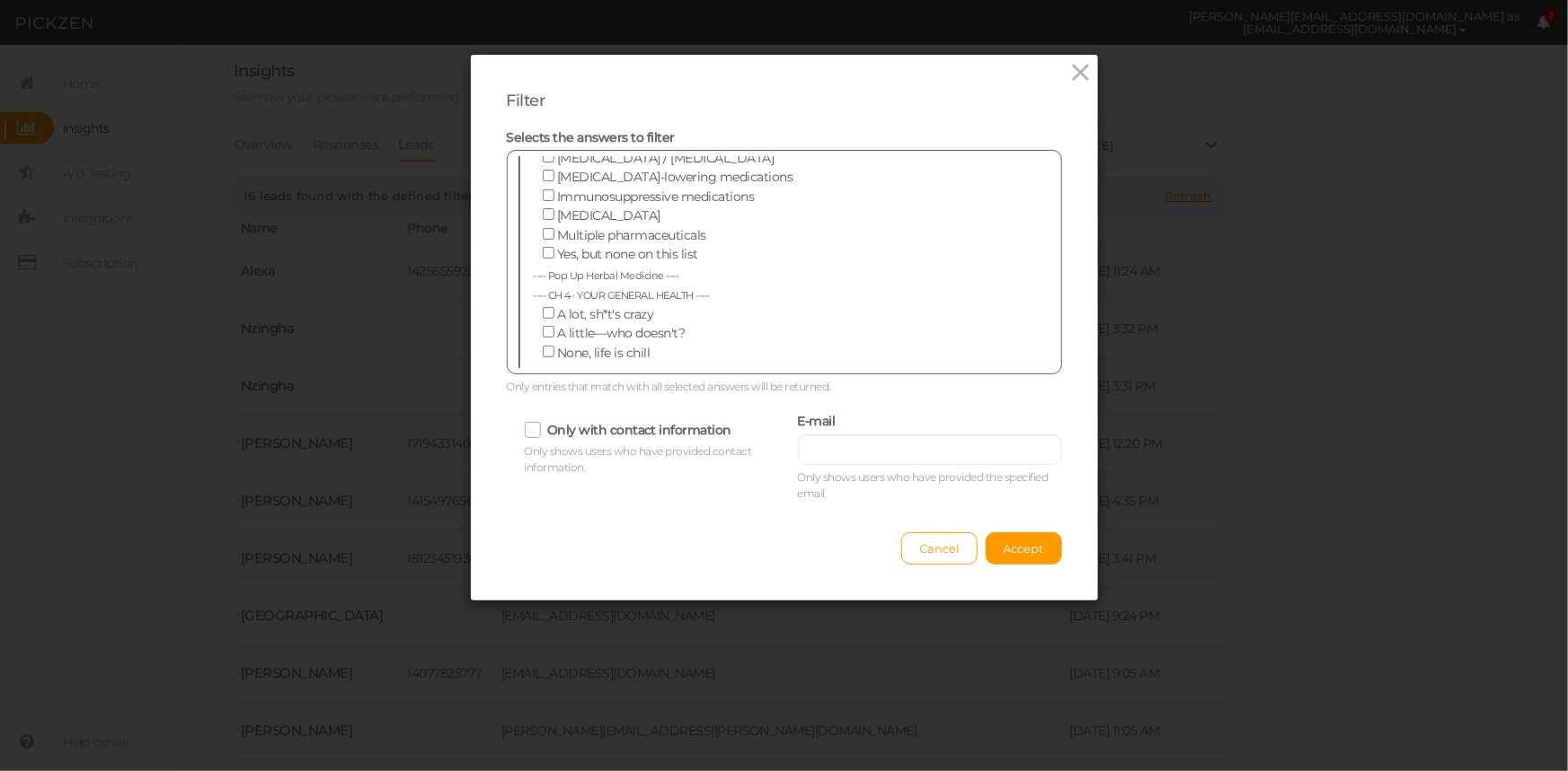
click at [554, 443] on input "Pumps me up to work harder" at bounding box center [549, 448] width 12 height 12
checkbox input "true"
click at [572, 423] on span "Causes digestive upset" at bounding box center [624, 431] width 134 height 16
click at [554, 424] on input "Causes digestive upset" at bounding box center [549, 430] width 12 height 12
checkbox input "true"
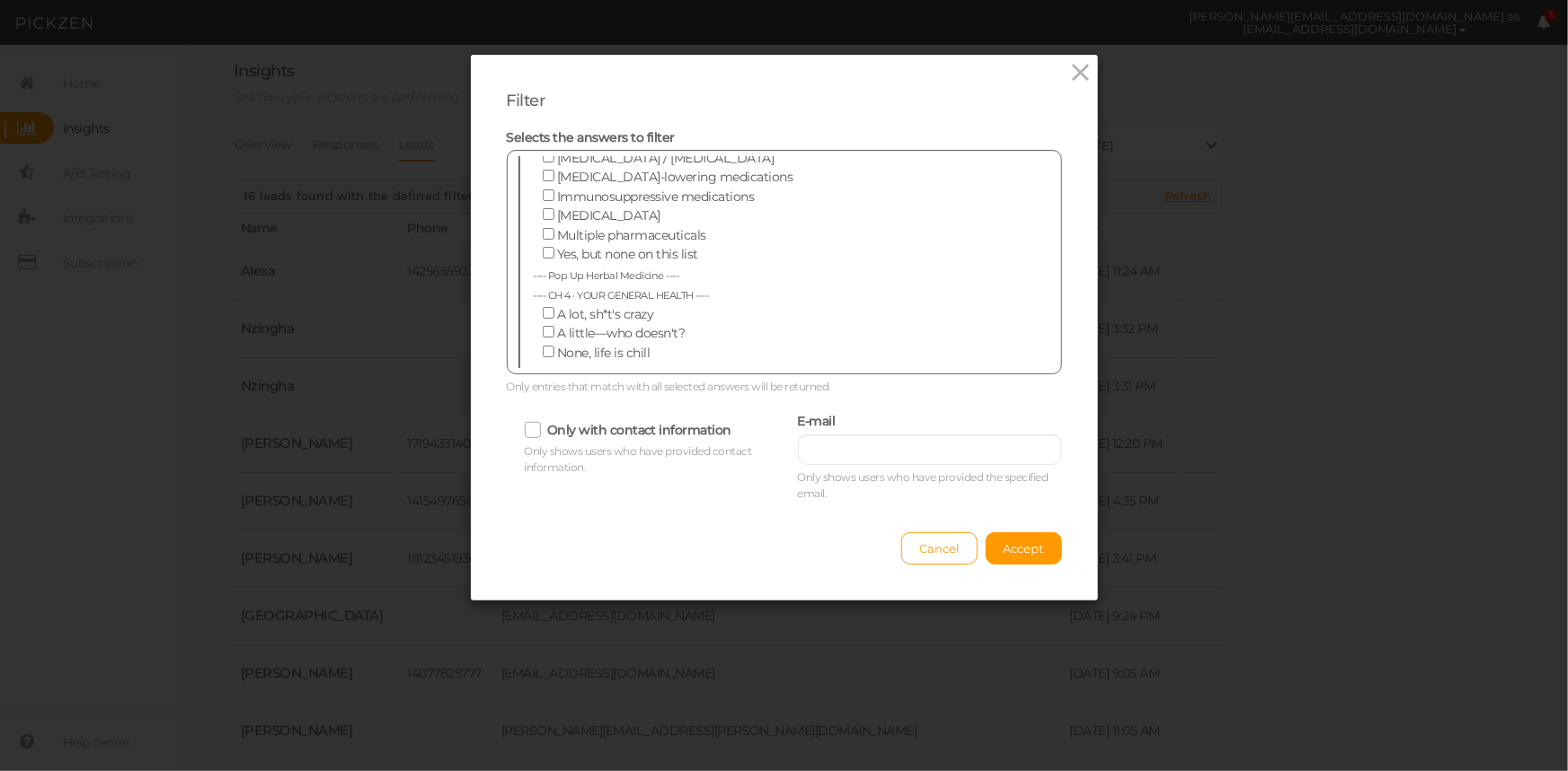
drag, startPoint x: 543, startPoint y: 338, endPoint x: 589, endPoint y: 351, distance: 47.8
click at [543, 443] on input "Pumps me up to work harder" at bounding box center [549, 448] width 12 height 12
checkbox input "false"
click at [1041, 542] on button "Accept" at bounding box center [1023, 548] width 77 height 32
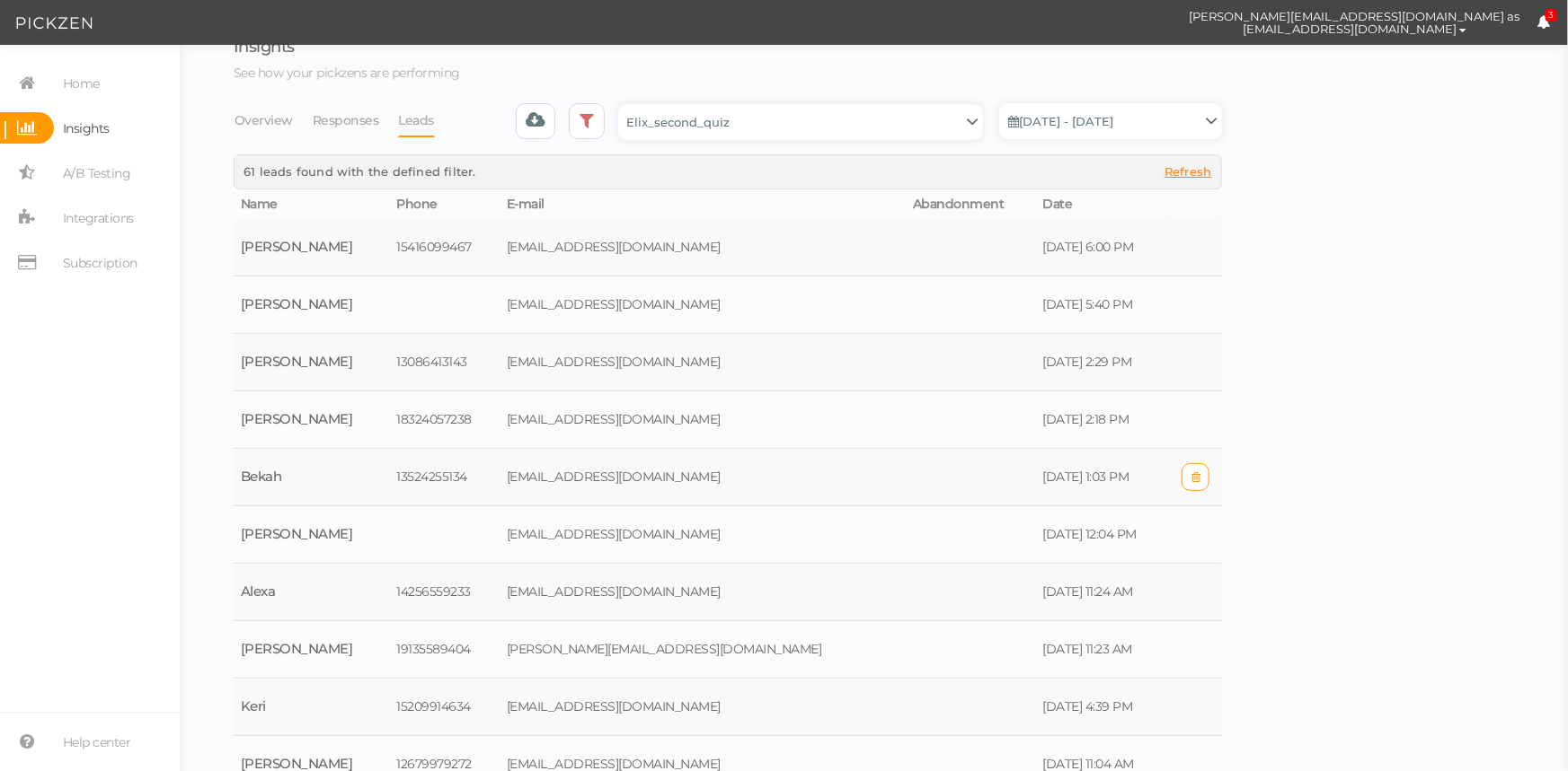
scroll to position [0, 0]
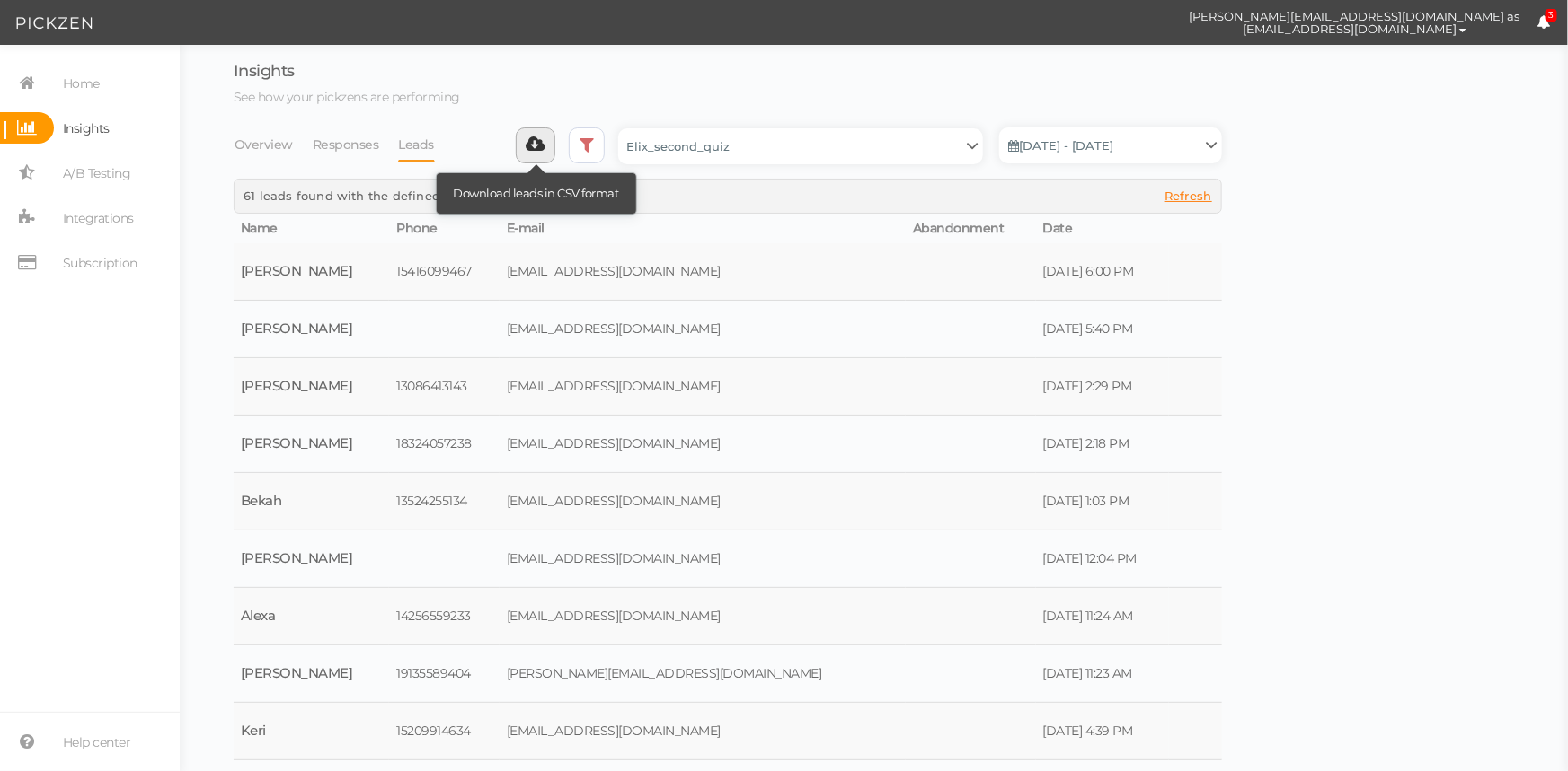
click at [542, 131] on link at bounding box center [536, 145] width 41 height 36
